Goal: Information Seeking & Learning: Learn about a topic

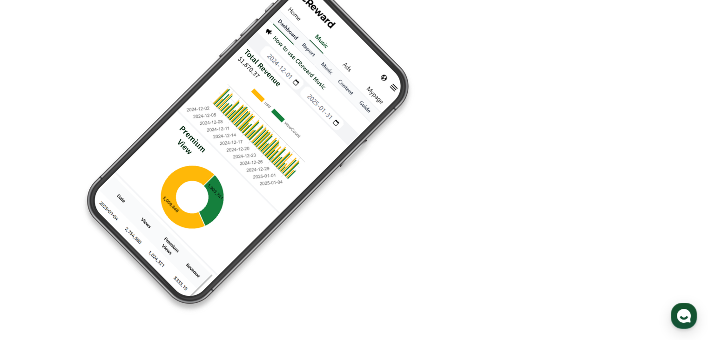
scroll to position [2523, 0]
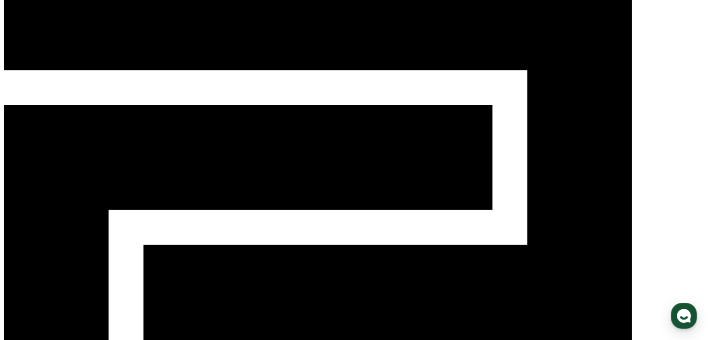
scroll to position [0, 0]
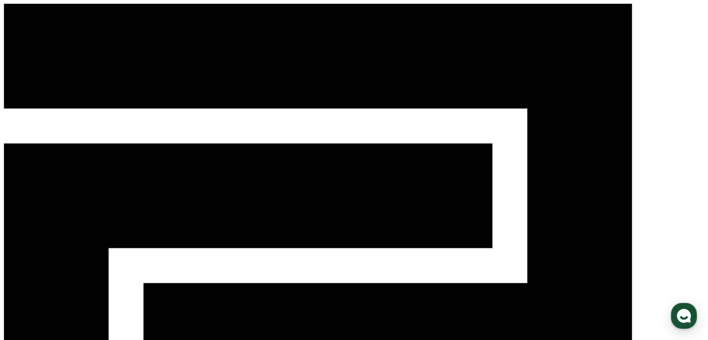
select select "**********"
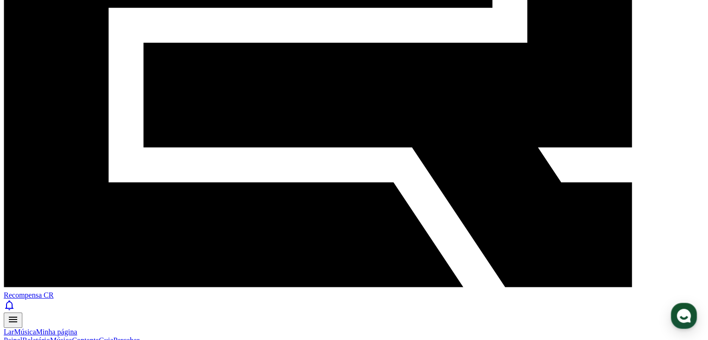
scroll to position [326, 0]
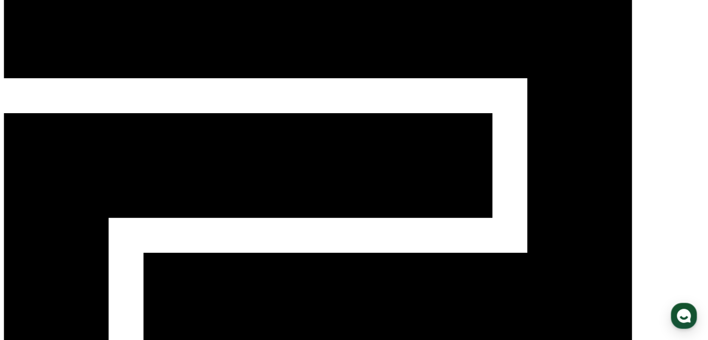
scroll to position [93, 0]
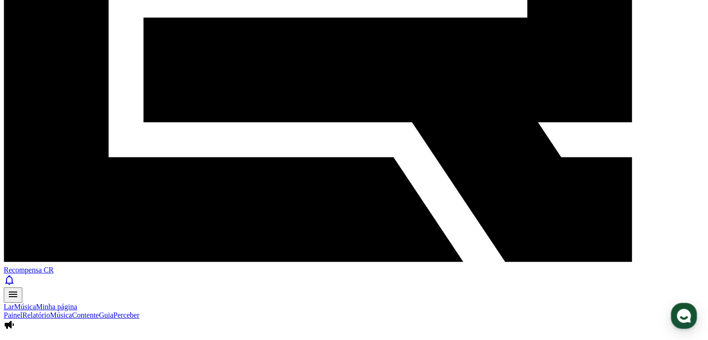
scroll to position [279, 0]
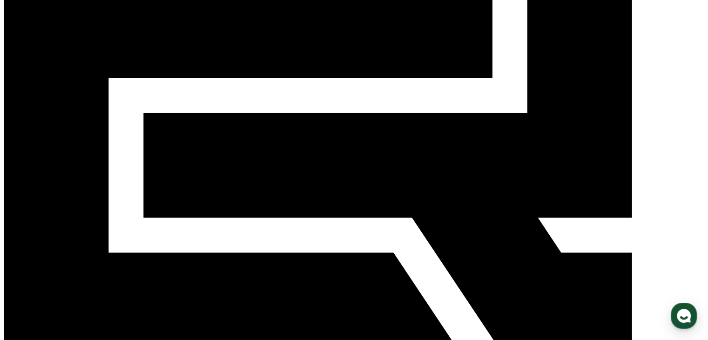
scroll to position [186, 0]
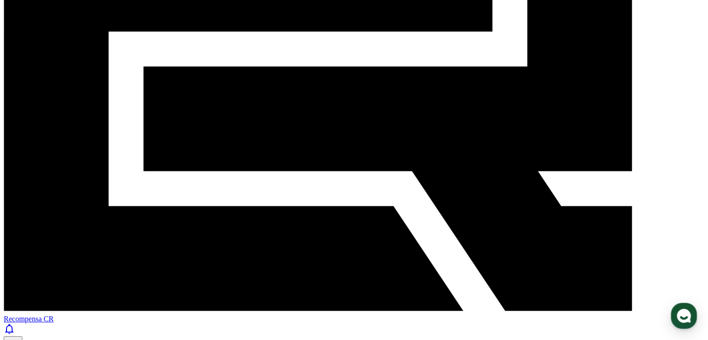
scroll to position [233, 0]
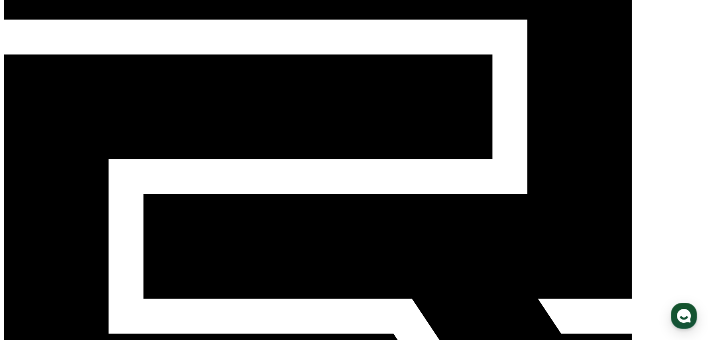
scroll to position [105, 0]
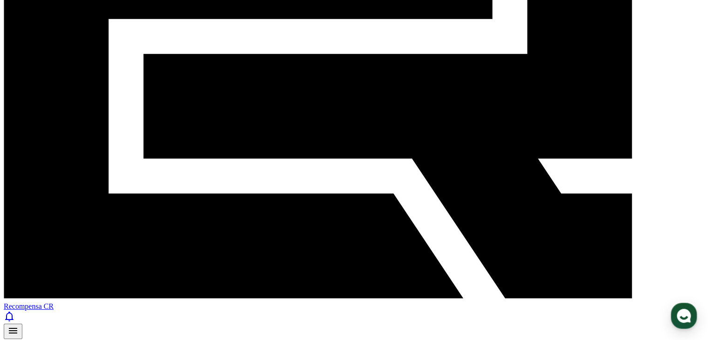
scroll to position [245, 0]
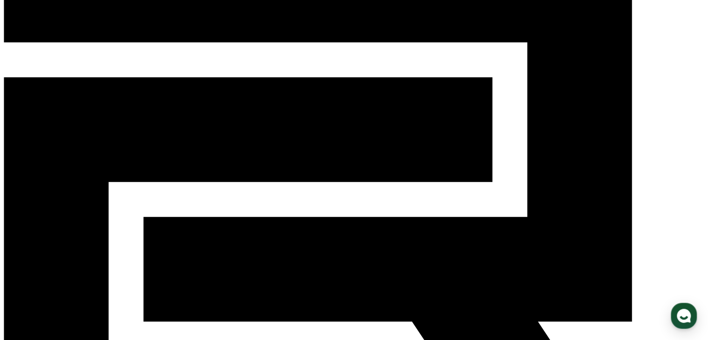
scroll to position [59, 0]
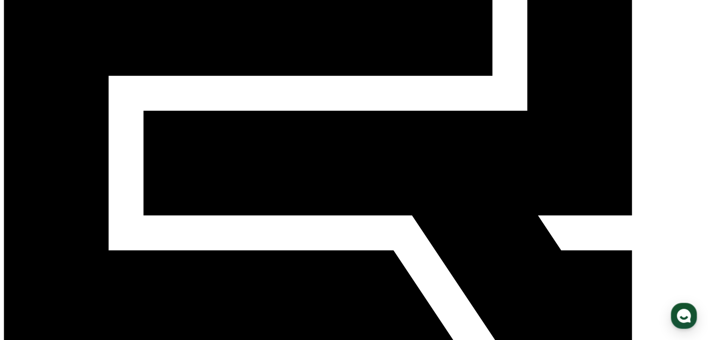
scroll to position [245, 0]
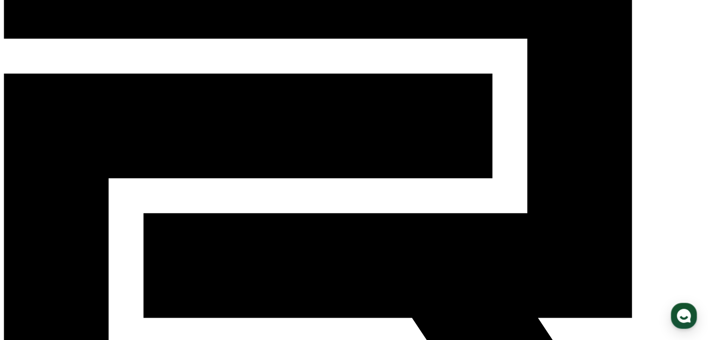
scroll to position [59, 0]
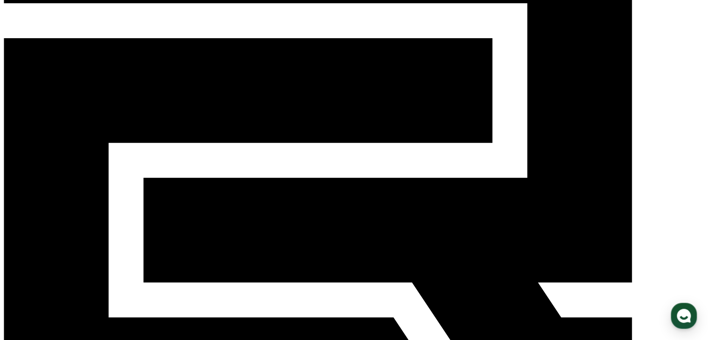
scroll to position [186, 0]
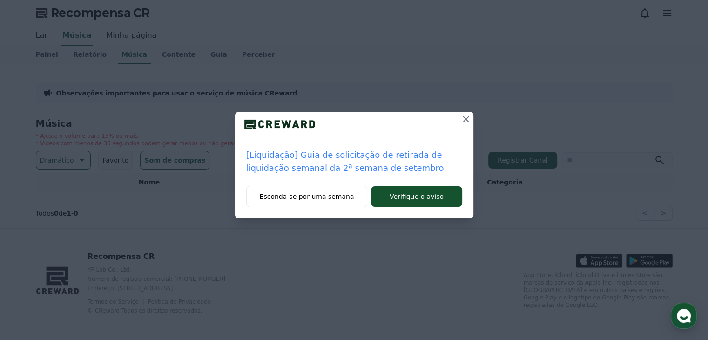
click at [468, 118] on icon at bounding box center [466, 119] width 11 height 11
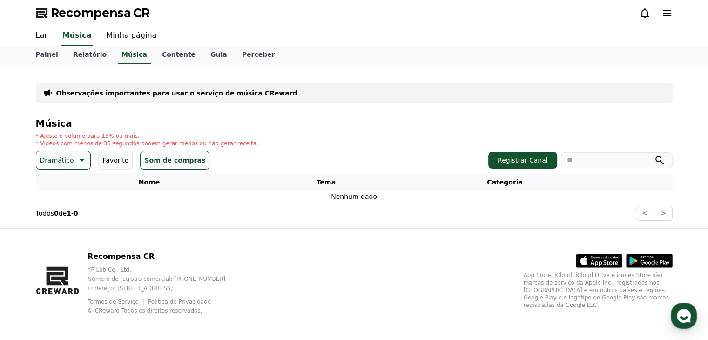
click at [75, 155] on icon at bounding box center [80, 160] width 11 height 11
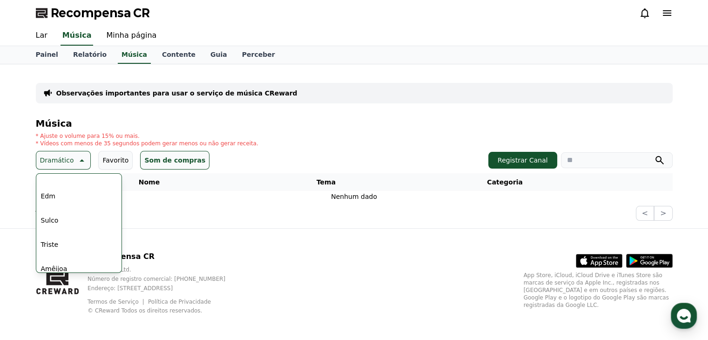
scroll to position [384, 0]
click at [69, 211] on div "Todos Fantasia Curiosidade Escuro Brilhante Estourando Excitante Torção Majesto…" at bounding box center [79, 31] width 84 height 481
click at [58, 213] on font "Tocando" at bounding box center [54, 212] width 27 height 7
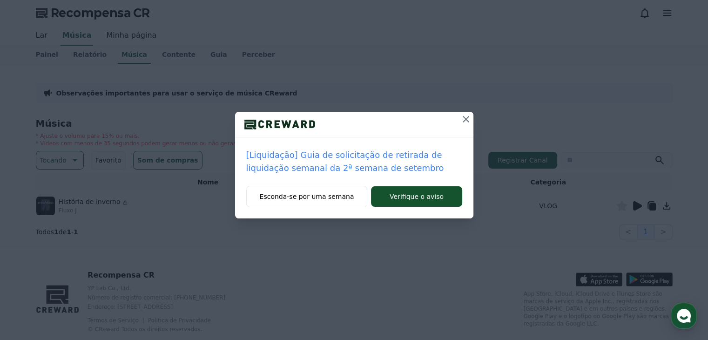
drag, startPoint x: 426, startPoint y: 195, endPoint x: 543, endPoint y: 200, distance: 116.5
click at [541, 227] on div "[Liquidação] Guia de solicitação de retirada de liquidação semanal da 2ª semana…" at bounding box center [354, 116] width 708 height 233
click at [468, 122] on icon at bounding box center [466, 119] width 7 height 7
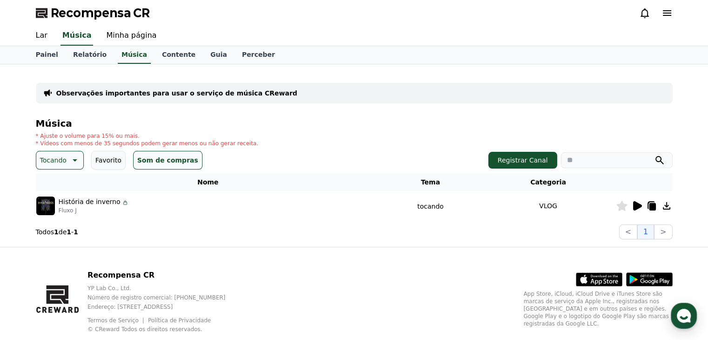
click at [638, 209] on icon at bounding box center [637, 205] width 9 height 9
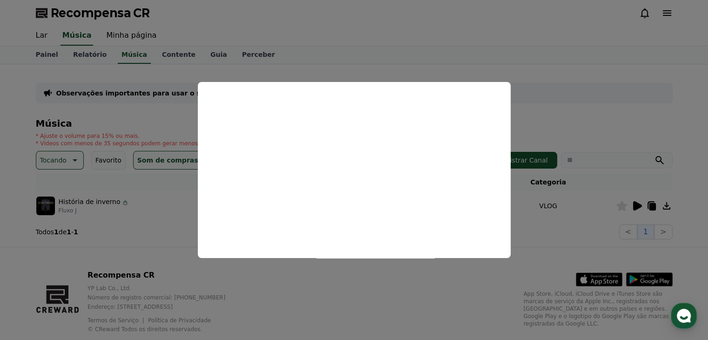
click at [605, 108] on button "close modal" at bounding box center [354, 170] width 708 height 340
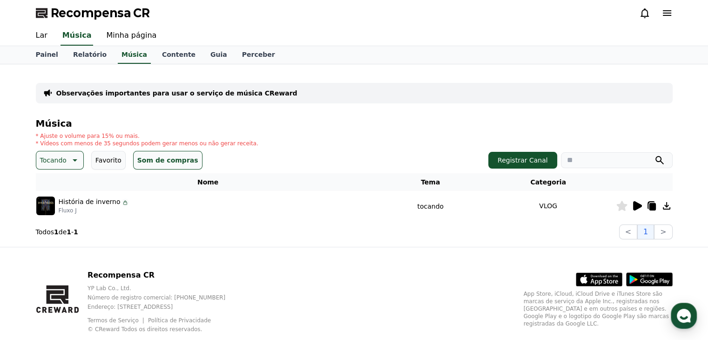
drag, startPoint x: 101, startPoint y: 203, endPoint x: 137, endPoint y: 196, distance: 37.5
click at [102, 202] on font "História de inverno" at bounding box center [90, 201] width 62 height 7
click at [669, 205] on icon at bounding box center [666, 205] width 11 height 11
click at [665, 205] on icon at bounding box center [666, 205] width 11 height 11
drag, startPoint x: 566, startPoint y: 100, endPoint x: 558, endPoint y: 100, distance: 7.9
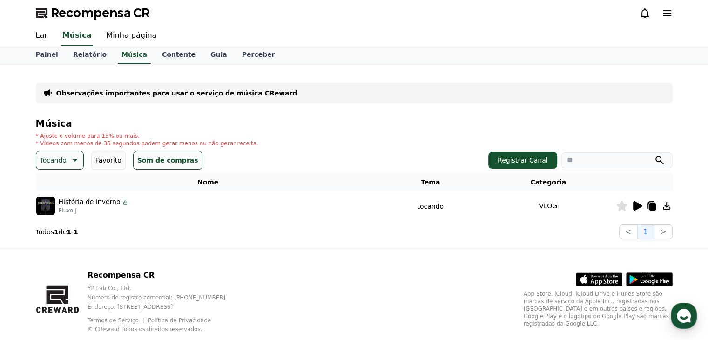
click at [566, 100] on div "Observações importantes para usar o serviço de música CReward" at bounding box center [354, 93] width 637 height 20
click at [638, 207] on icon at bounding box center [637, 205] width 9 height 9
